Goal: Task Accomplishment & Management: Complete application form

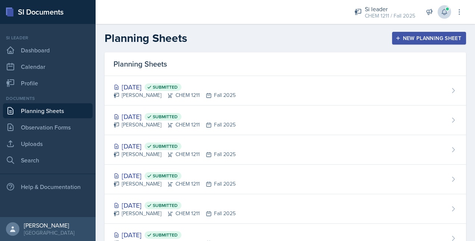
click at [444, 15] on icon at bounding box center [444, 12] width 5 height 6
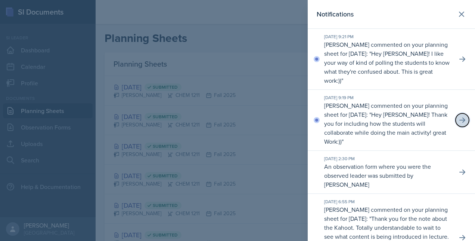
click at [459, 119] on icon at bounding box center [462, 119] width 7 height 7
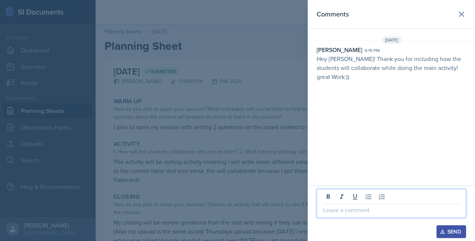
click at [342, 206] on p at bounding box center [391, 209] width 137 height 9
click at [450, 230] on div "Send" at bounding box center [452, 231] width 20 height 6
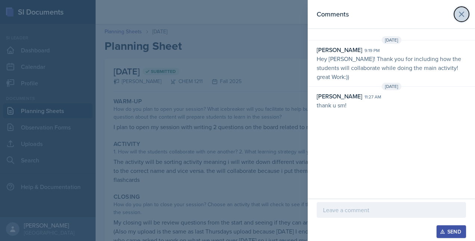
click at [459, 18] on icon at bounding box center [461, 14] width 9 height 9
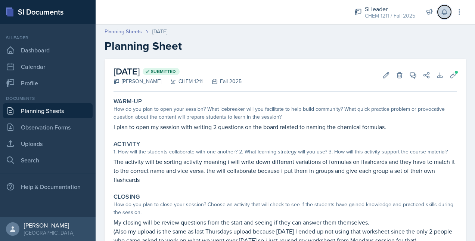
click at [444, 13] on icon at bounding box center [444, 12] width 5 height 6
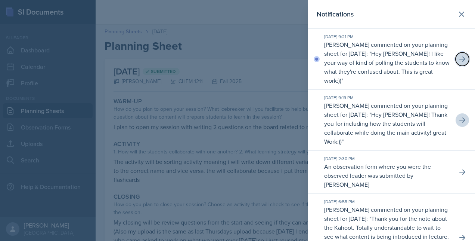
click at [460, 61] on icon at bounding box center [463, 58] width 6 height 5
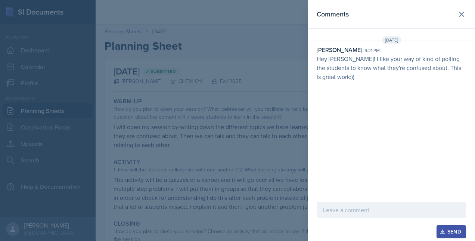
click at [349, 216] on div at bounding box center [392, 210] width 150 height 16
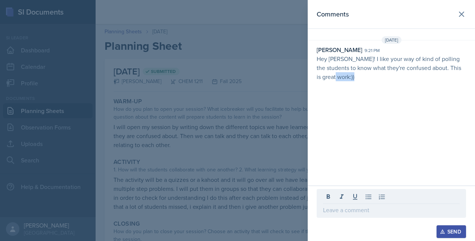
click at [349, 216] on div at bounding box center [392, 203] width 150 height 29
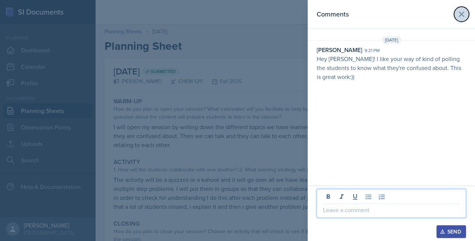
click at [463, 12] on icon at bounding box center [461, 14] width 9 height 9
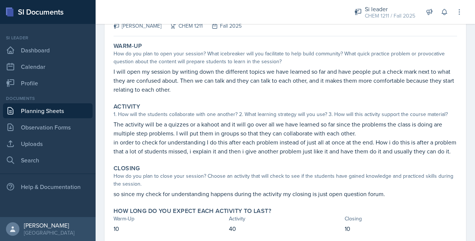
scroll to position [86, 0]
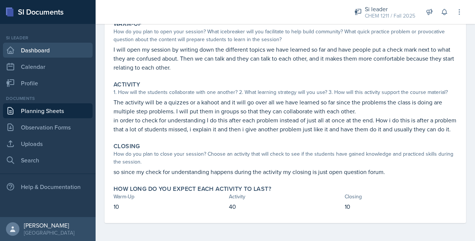
click at [39, 49] on link "Dashboard" at bounding box center [48, 50] width 90 height 15
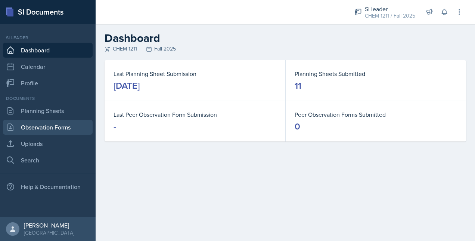
click at [54, 129] on link "Observation Forms" at bounding box center [48, 127] width 90 height 15
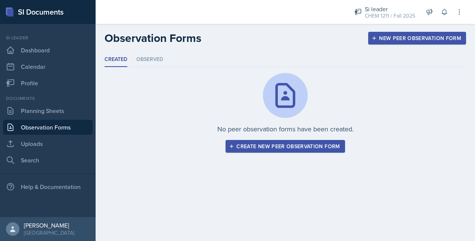
click at [273, 144] on div "Create new peer observation form" at bounding box center [286, 146] width 110 height 6
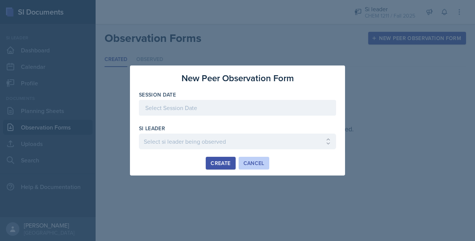
click at [253, 158] on button "Cancel" at bounding box center [254, 163] width 31 height 13
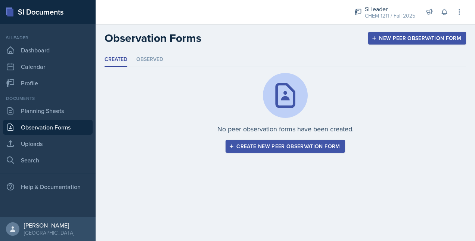
click at [390, 35] on div "New Peer Observation Form" at bounding box center [417, 38] width 88 height 6
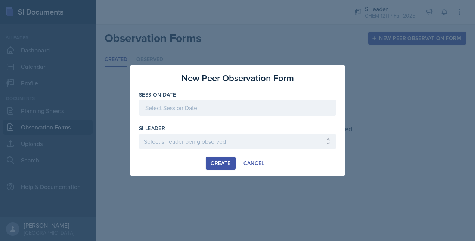
click at [180, 105] on div at bounding box center [237, 108] width 197 height 16
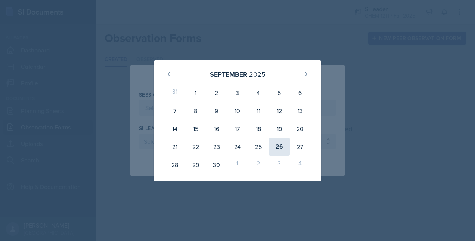
click at [275, 145] on div "26" at bounding box center [279, 147] width 21 height 18
type input "[DATE]"
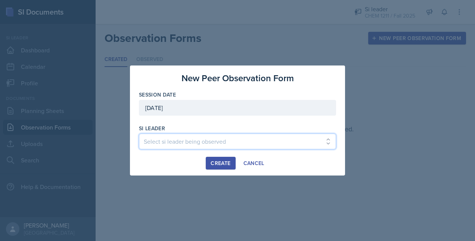
click at [181, 138] on select "Select si leader being observed [PERSON_NAME] / PSYC 2500 / The Phantoms of The…" at bounding box center [237, 141] width 197 height 16
click at [148, 142] on select "Select si leader being observed [PERSON_NAME] / PSYC 2500 / The Phantoms of The…" at bounding box center [237, 141] width 197 height 16
select select "bb51e7cd-fa7a-4247-a169-db5a8b7cd5ac"
click at [169, 141] on select "Select si leader being observed [PERSON_NAME] / PSYC 2500 / The Phantoms of The…" at bounding box center [237, 141] width 197 height 16
click at [139, 133] on select "Select si leader being observed [PERSON_NAME] / PSYC 2500 / The Phantoms of The…" at bounding box center [237, 141] width 197 height 16
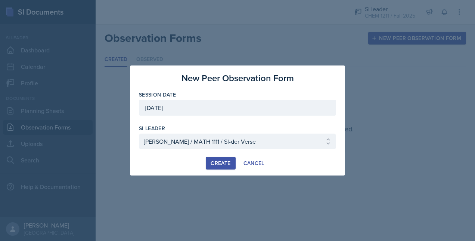
click at [225, 162] on div "Create" at bounding box center [221, 163] width 20 height 6
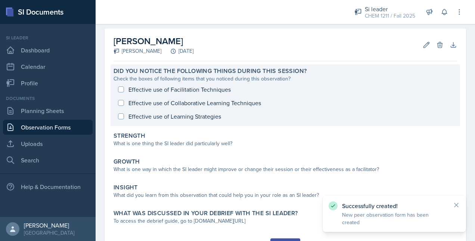
scroll to position [31, 0]
click at [207, 100] on div "Effective use of Facilitation Techniques Effective use of Collaborative Learnin…" at bounding box center [286, 102] width 344 height 40
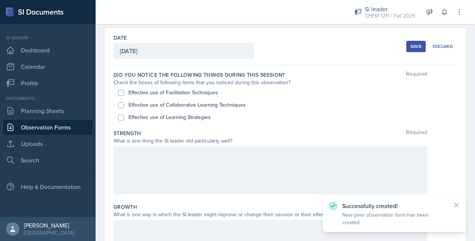
click at [174, 115] on label "Effective use of Learning Strategies" at bounding box center [170, 117] width 82 height 8
click at [124, 115] on input "Effective use of Learning Strategies" at bounding box center [121, 117] width 6 height 6
checkbox input "true"
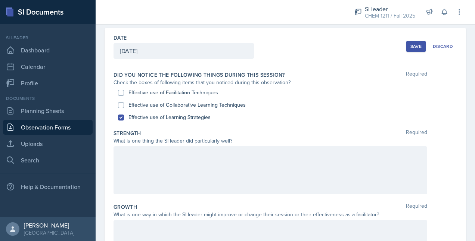
click at [164, 105] on label "Effective use of Collaborative Learning Techniques" at bounding box center [187, 105] width 117 height 8
click at [124, 105] on input "Effective use of Collaborative Learning Techniques" at bounding box center [121, 105] width 6 height 6
checkbox input "true"
click at [179, 92] on label "Effective use of Facilitation Techniques" at bounding box center [174, 93] width 90 height 8
click at [124, 92] on input "Effective use of Facilitation Techniques" at bounding box center [121, 93] width 6 height 6
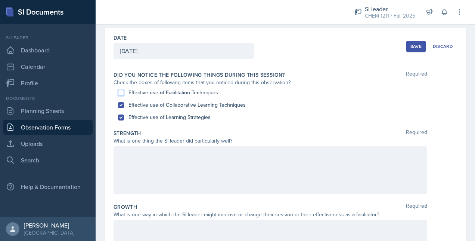
checkbox input "true"
click at [156, 159] on div at bounding box center [271, 170] width 314 height 48
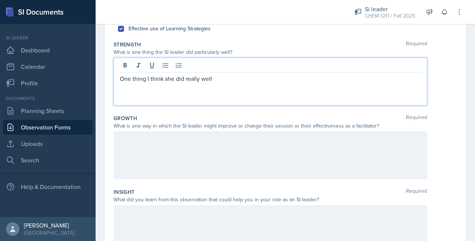
scroll to position [119, 0]
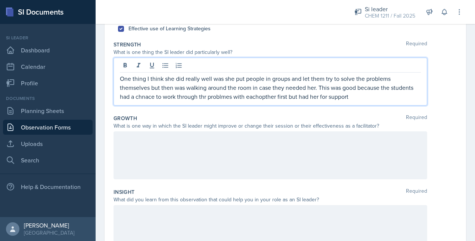
click at [287, 98] on p "One thing I think she did really well was she put people in groups and let them…" at bounding box center [270, 87] width 301 height 27
drag, startPoint x: 398, startPoint y: 98, endPoint x: 330, endPoint y: 96, distance: 67.3
click at [330, 96] on p "One thing I think she did really well was she put people in groups and let them…" at bounding box center [270, 87] width 301 height 27
click at [380, 88] on p "One thing I think she did really well was she put people in groups and let them…" at bounding box center [270, 87] width 301 height 27
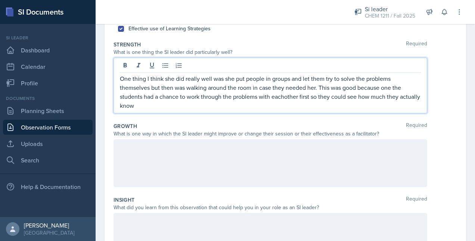
click at [167, 103] on p "One thing I think she did really well was she put people in groups and let them…" at bounding box center [270, 92] width 301 height 36
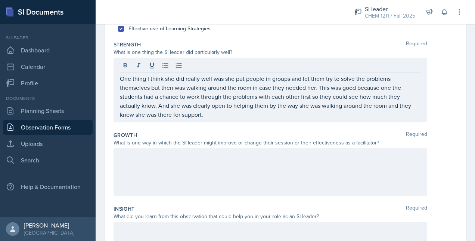
click at [143, 161] on div at bounding box center [271, 172] width 314 height 48
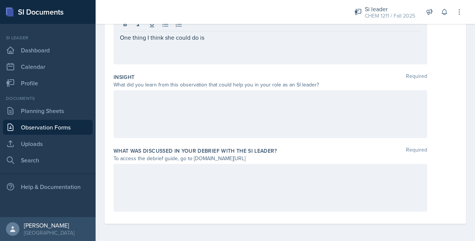
click at [183, 105] on div at bounding box center [271, 114] width 314 height 48
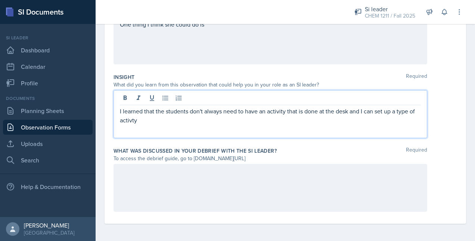
click at [129, 133] on div "I learned that the students don't always need to have an activity that is done …" at bounding box center [271, 114] width 314 height 48
click at [145, 118] on p "I learned that the students don't always need to have an activity that is done …" at bounding box center [270, 116] width 301 height 18
click at [290, 135] on div "I learned that the students don't always need to have an activity that is done …" at bounding box center [271, 114] width 314 height 48
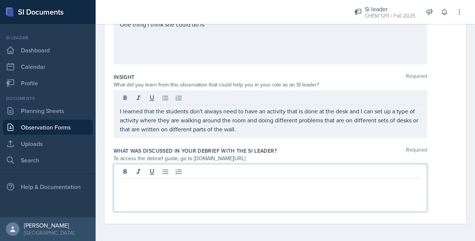
click at [172, 175] on div at bounding box center [271, 188] width 314 height 48
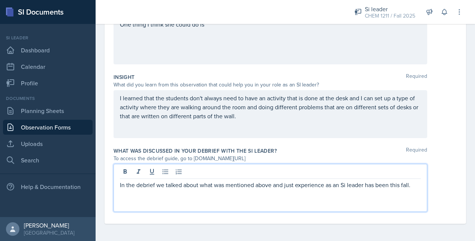
click at [292, 185] on p "In the debrief we talked about what was mentioned above and just experience as …" at bounding box center [270, 184] width 301 height 9
click at [294, 185] on p "In the debrief we talked about what was mentioned above and just experience as …" at bounding box center [270, 184] width 301 height 9
click at [194, 191] on p "In the debrief we talked about what was mentioned above and just how our experi…" at bounding box center [270, 189] width 301 height 18
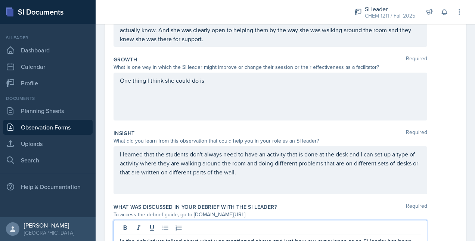
scroll to position [83, 0]
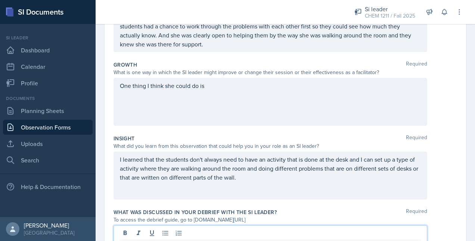
click at [242, 104] on div "One thing I think she could do is" at bounding box center [271, 102] width 314 height 48
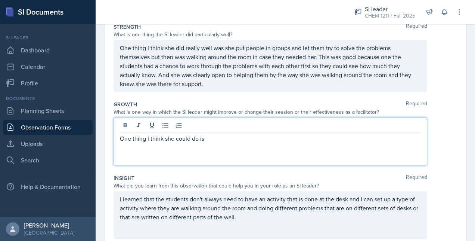
scroll to position [150, 0]
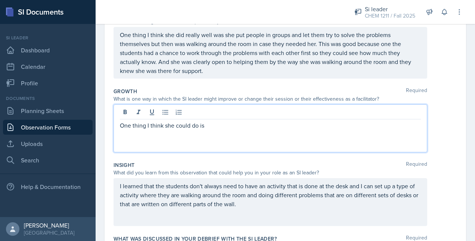
click at [214, 75] on p "One thing I think she did really well was she put people in groups and let them…" at bounding box center [270, 52] width 301 height 45
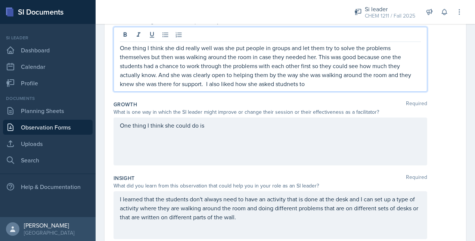
click at [207, 83] on p "One thing I think she did really well was she put people in groups and let them…" at bounding box center [270, 65] width 301 height 45
click at [212, 84] on p "One thing I think she did really well was she put people in groups and let them…" at bounding box center [270, 65] width 301 height 45
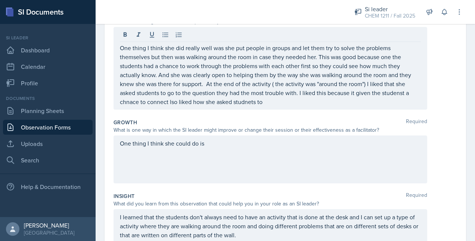
click at [275, 112] on div "Strength Required What is one thing the SI leader did particularly well? One th…" at bounding box center [286, 61] width 344 height 108
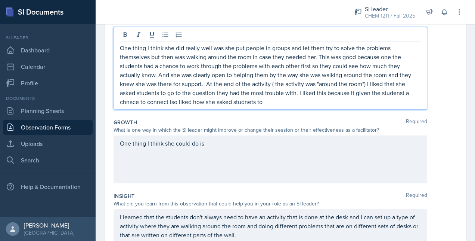
click at [264, 91] on p "One thing I think she did really well was she put people in groups and let them…" at bounding box center [270, 74] width 301 height 63
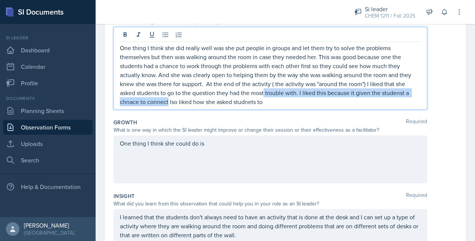
drag, startPoint x: 264, startPoint y: 91, endPoint x: 165, endPoint y: 102, distance: 98.9
click at [165, 102] on p "One thing I think she did really well was she put people in groups and let them…" at bounding box center [270, 74] width 301 height 63
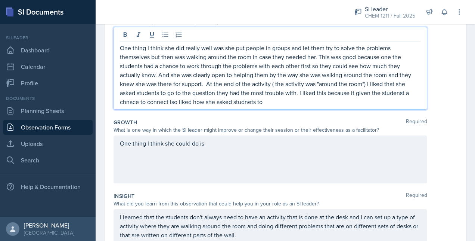
drag, startPoint x: 268, startPoint y: 101, endPoint x: 303, endPoint y: 93, distance: 36.0
click at [303, 93] on p "One thing I think she did really well was she put people in groups and let them…" at bounding box center [270, 74] width 301 height 63
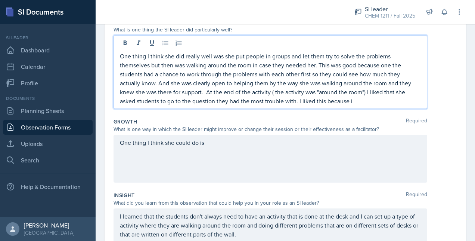
scroll to position [141, 0]
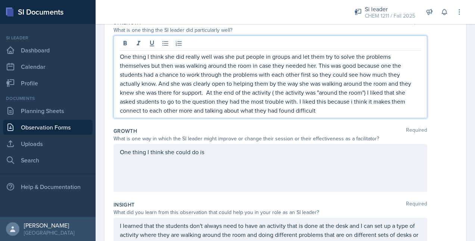
click at [354, 100] on p "One thing I think she did really well was she put people in groups and let them…" at bounding box center [270, 83] width 301 height 63
click at [327, 111] on p "One thing I think she did really well was she put people in groups and let them…" at bounding box center [270, 83] width 301 height 63
click at [140, 111] on p "One thing I think she did really well was she put people in groups and let them…" at bounding box center [270, 83] width 301 height 63
click at [335, 108] on p "One thing I think she did really well was she put people in groups and let them…" at bounding box center [270, 83] width 301 height 63
drag, startPoint x: 203, startPoint y: 111, endPoint x: 102, endPoint y: 116, distance: 101.1
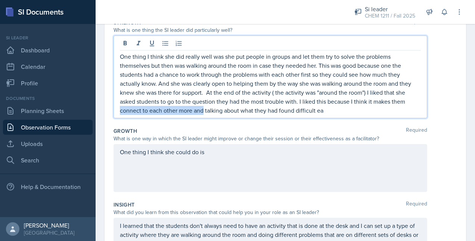
click at [102, 116] on div "Date [DATE] [DATE] 31 1 2 3 4 5 6 7 8 9 10 11 12 13 14 15 16 17 18 19 20 21 22 …" at bounding box center [286, 143] width 380 height 452
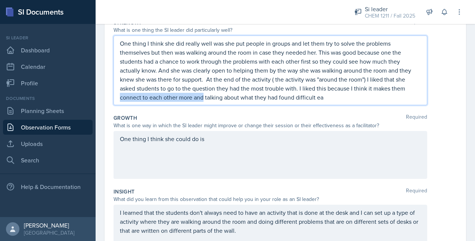
scroll to position [128, 0]
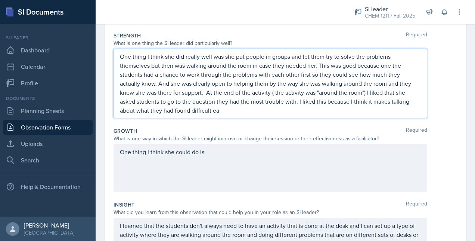
click at [216, 101] on p "One thing I think she did really well was she put people in groups and let them…" at bounding box center [270, 83] width 301 height 63
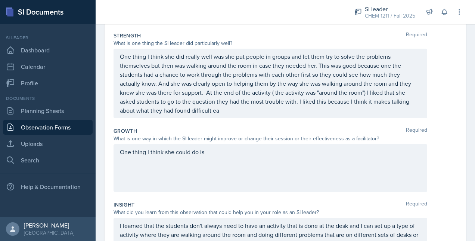
click at [221, 114] on div "One thing I think she did really well was she put people in groups and let them…" at bounding box center [271, 84] width 314 height 70
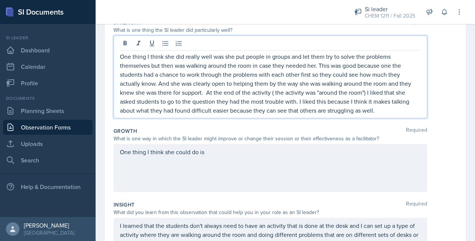
click at [386, 111] on p "One thing I think she did really well was she put people in groups and let them…" at bounding box center [270, 83] width 301 height 63
click at [282, 159] on div "One thing I think she could do is" at bounding box center [271, 168] width 314 height 48
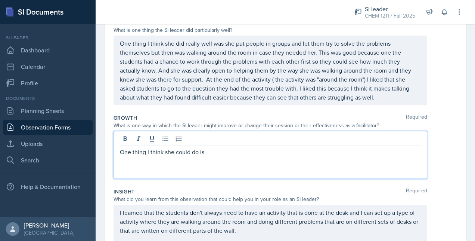
scroll to position [154, 0]
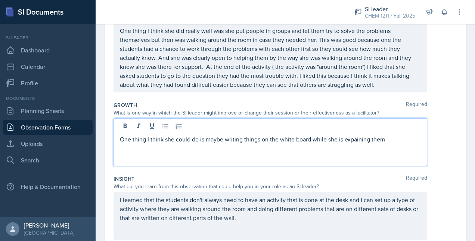
click at [258, 138] on p "One thing I think she could do is maybe writing things on the white board while…" at bounding box center [270, 139] width 301 height 9
click at [259, 136] on p "One thing I think she could do is maybe writing things on the white board while…" at bounding box center [270, 139] width 301 height 9
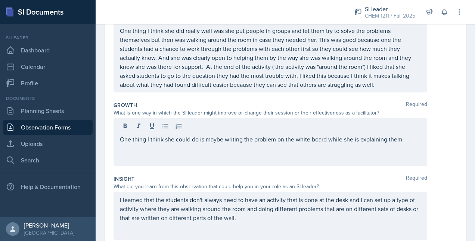
click at [401, 144] on div "One thing I think she could do is maybe writing the problem on the white board …" at bounding box center [271, 142] width 314 height 48
click at [383, 127] on div at bounding box center [270, 127] width 301 height 12
click at [420, 136] on div "One thing I think she could do is maybe writing the problem on the white board …" at bounding box center [271, 142] width 314 height 48
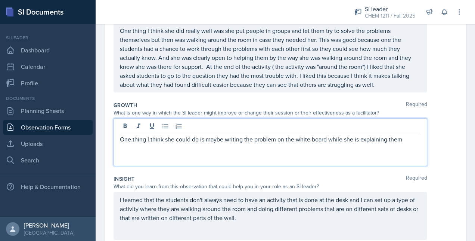
click at [410, 140] on p "One thing I think she could do is maybe writing the problem on the white board …" at bounding box center [270, 139] width 301 height 9
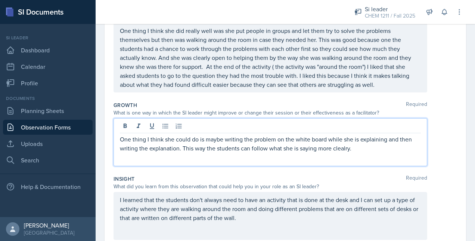
click at [177, 155] on div "One thing I think she could do is maybe writing the problem on the white board …" at bounding box center [271, 142] width 314 height 48
click at [177, 154] on div "One thing I think she could do is maybe writing the problem on the white board …" at bounding box center [271, 142] width 314 height 48
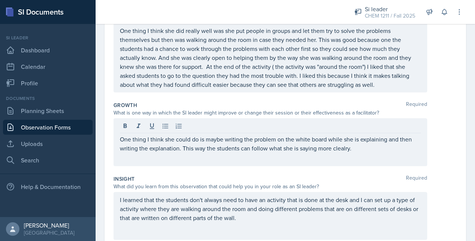
click at [179, 151] on div "One thing I think she could do is maybe writing the problem on the white board …" at bounding box center [271, 142] width 314 height 48
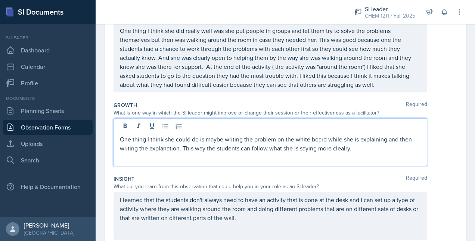
click at [179, 147] on p "One thing I think she could do is maybe writing the problem on the white board …" at bounding box center [270, 144] width 301 height 18
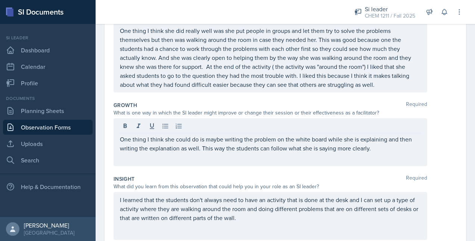
click at [373, 192] on div "I learned that the students don't always need to have an activity that is done …" at bounding box center [271, 216] width 314 height 48
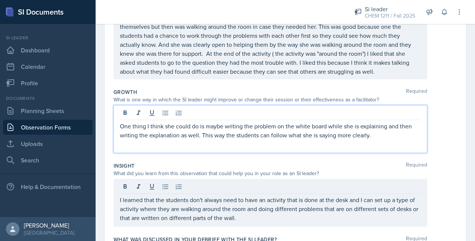
click at [277, 113] on div "One thing I think she could do is maybe writing the problem on the white board …" at bounding box center [271, 129] width 314 height 48
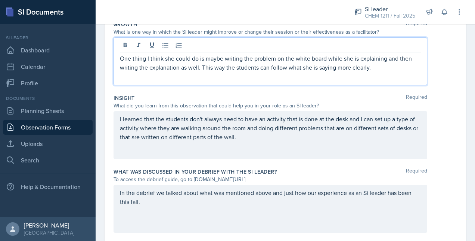
scroll to position [256, 0]
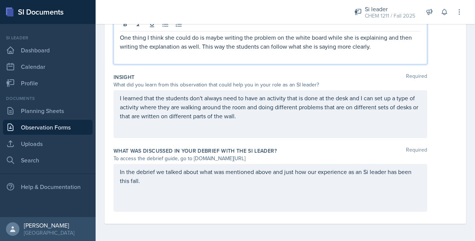
click at [157, 184] on div "In the debrief we talked about what was mentioned above and just how our experi…" at bounding box center [271, 188] width 314 height 48
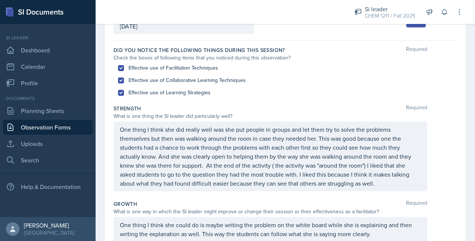
scroll to position [0, 0]
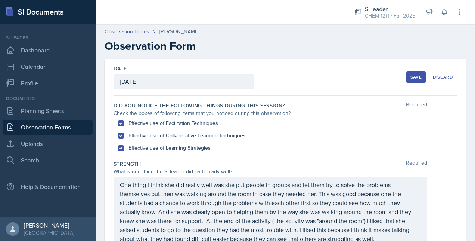
click at [411, 77] on div "Save" at bounding box center [416, 77] width 11 height 6
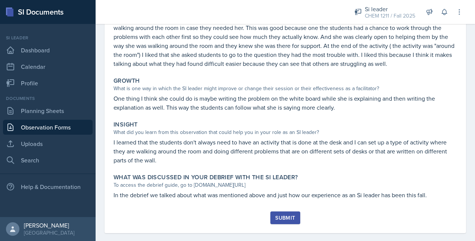
scroll to position [175, 0]
